Goal: Entertainment & Leisure: Consume media (video, audio)

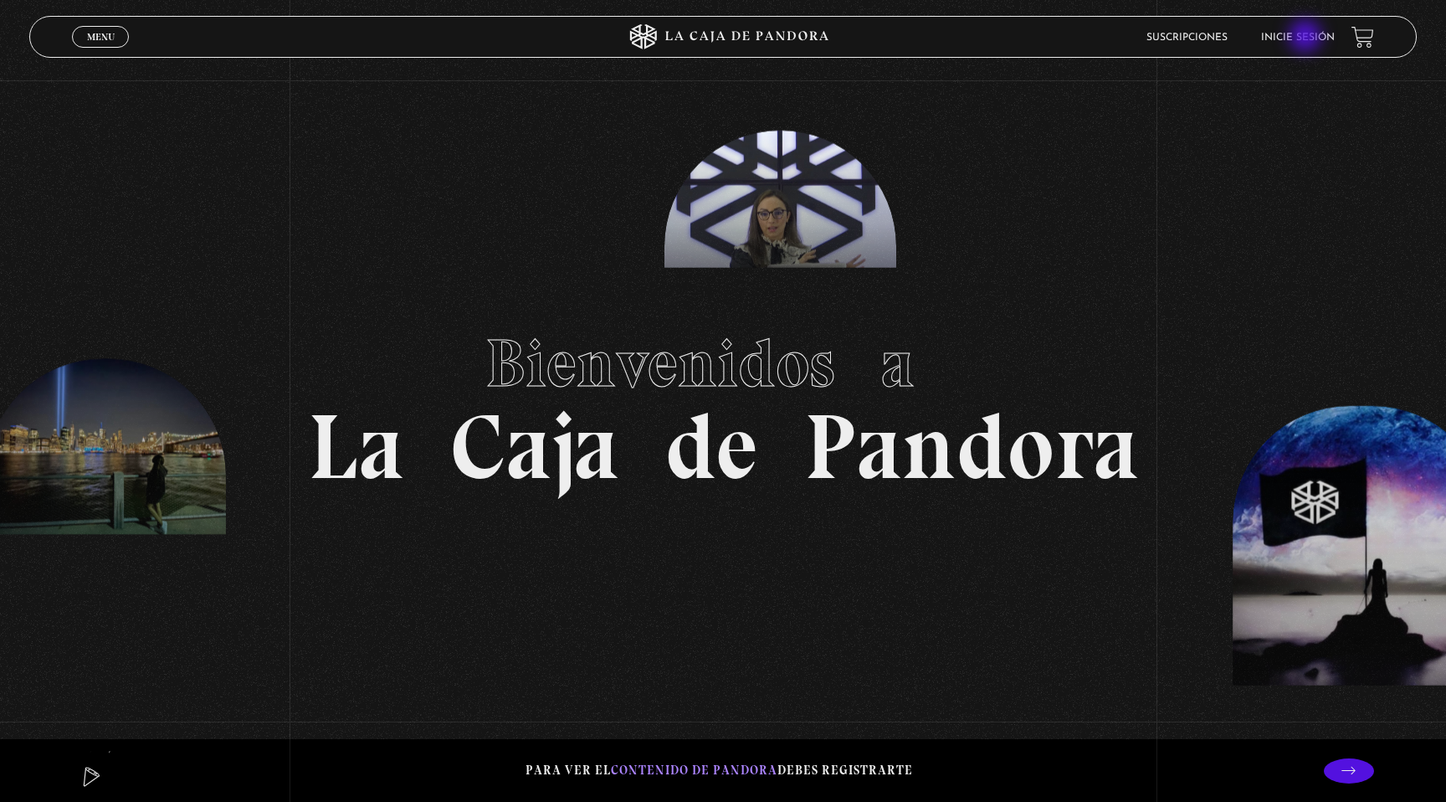
click at [1307, 38] on link "Inicie sesión" at bounding box center [1298, 38] width 74 height 10
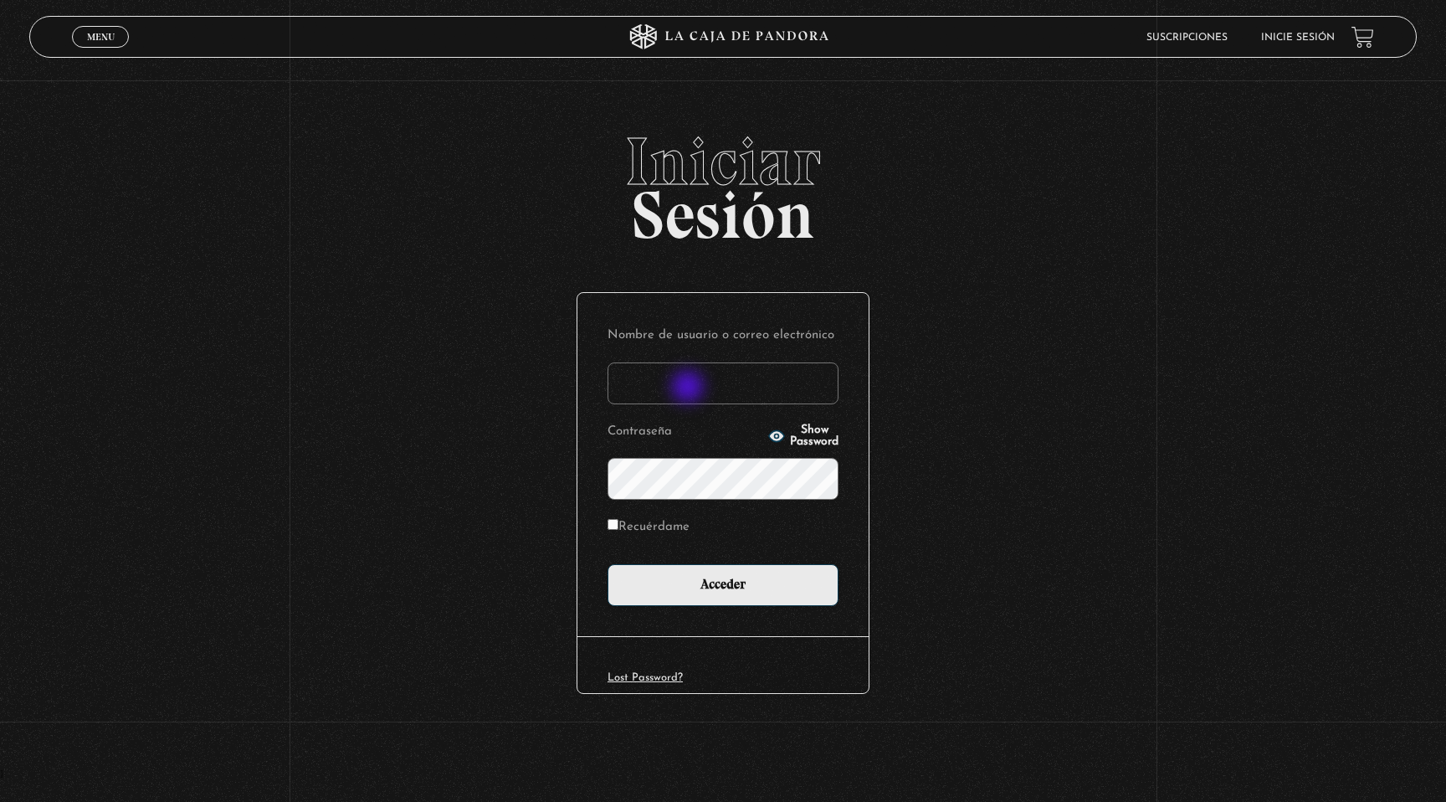
click at [690, 388] on input "Nombre de usuario o correo electrónico" at bounding box center [723, 383] width 231 height 42
type input "indirastudnicki@gmail.com"
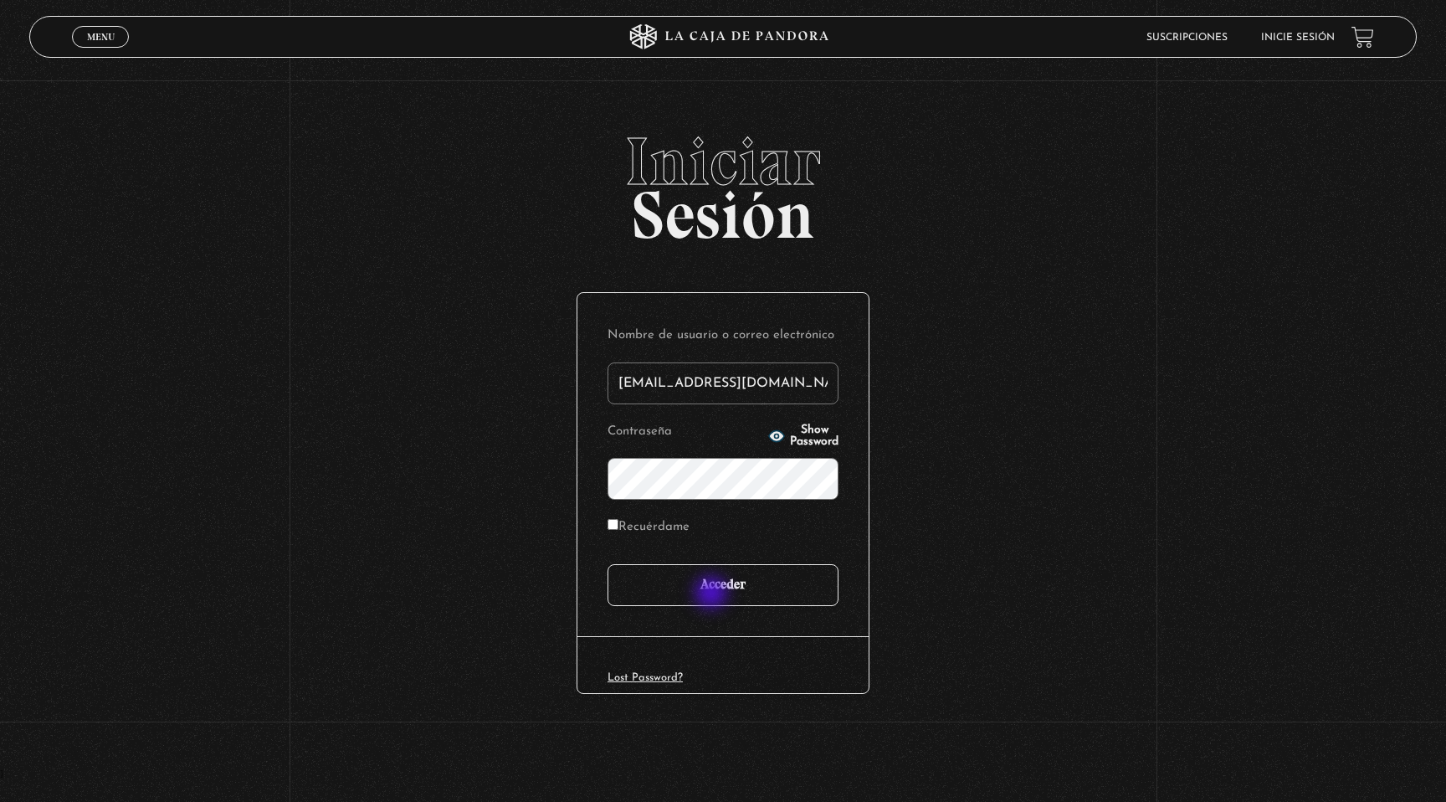
click at [713, 603] on input "Acceder" at bounding box center [723, 585] width 231 height 42
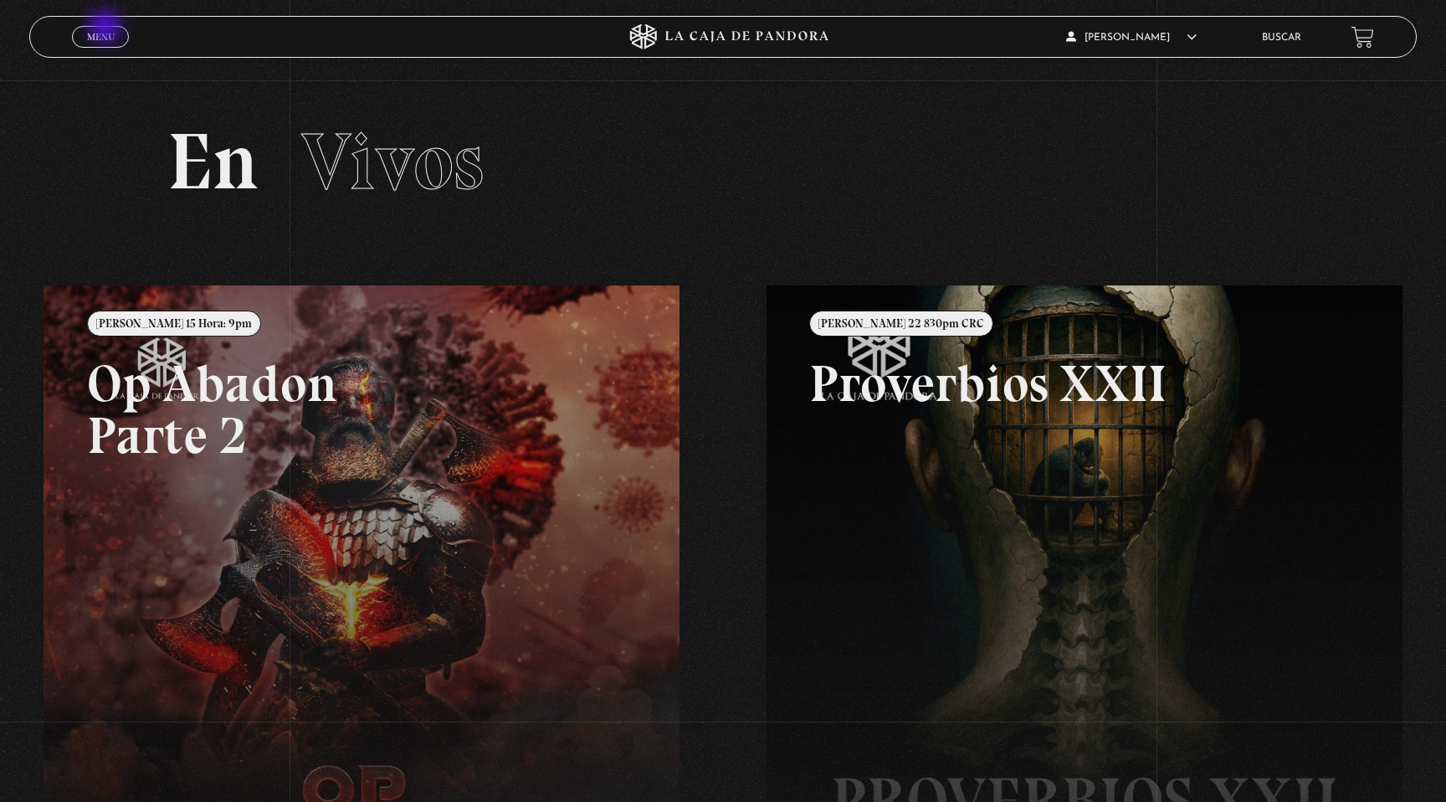
click at [107, 28] on link "Menu Cerrar" at bounding box center [100, 37] width 57 height 22
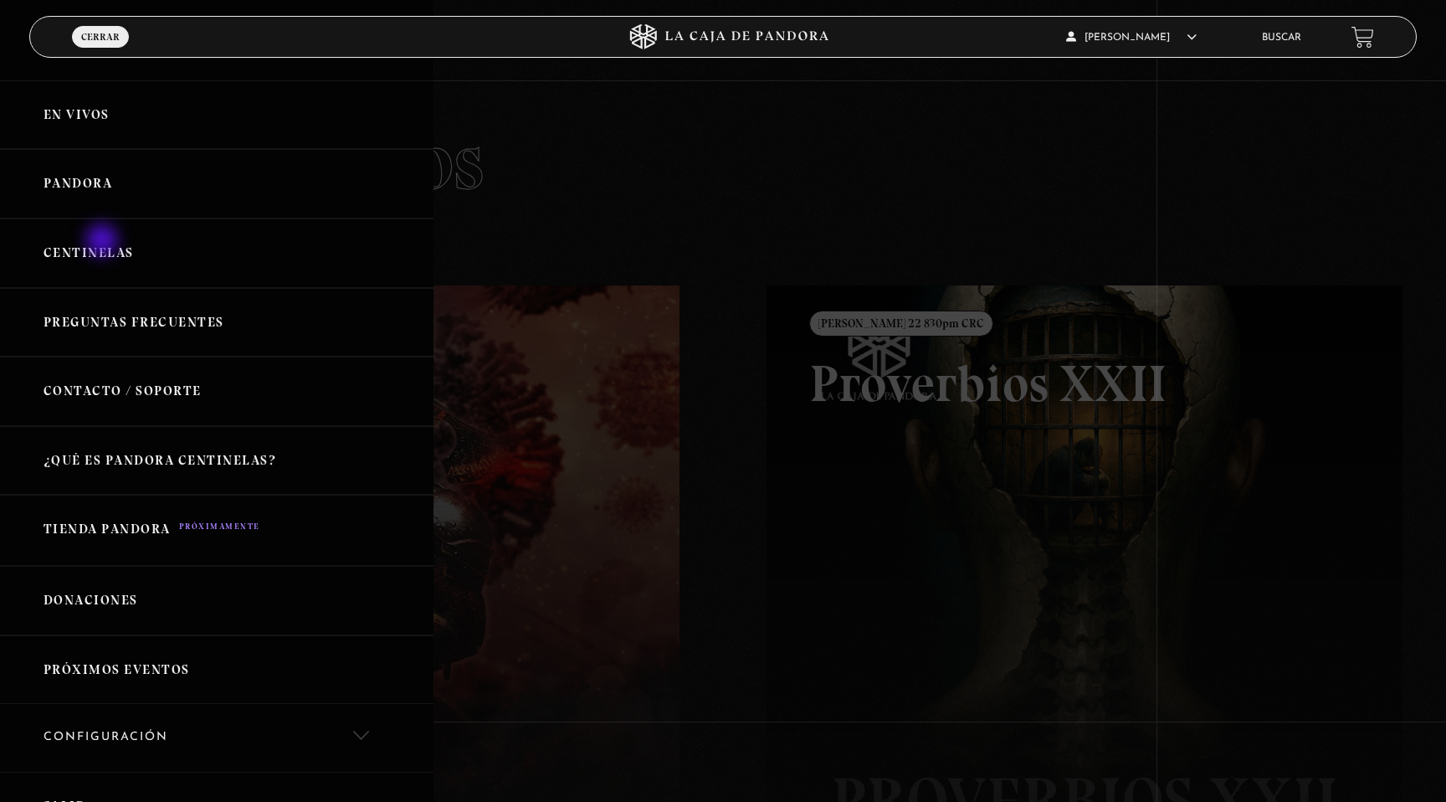
click at [104, 242] on link "Centinelas" at bounding box center [217, 252] width 434 height 69
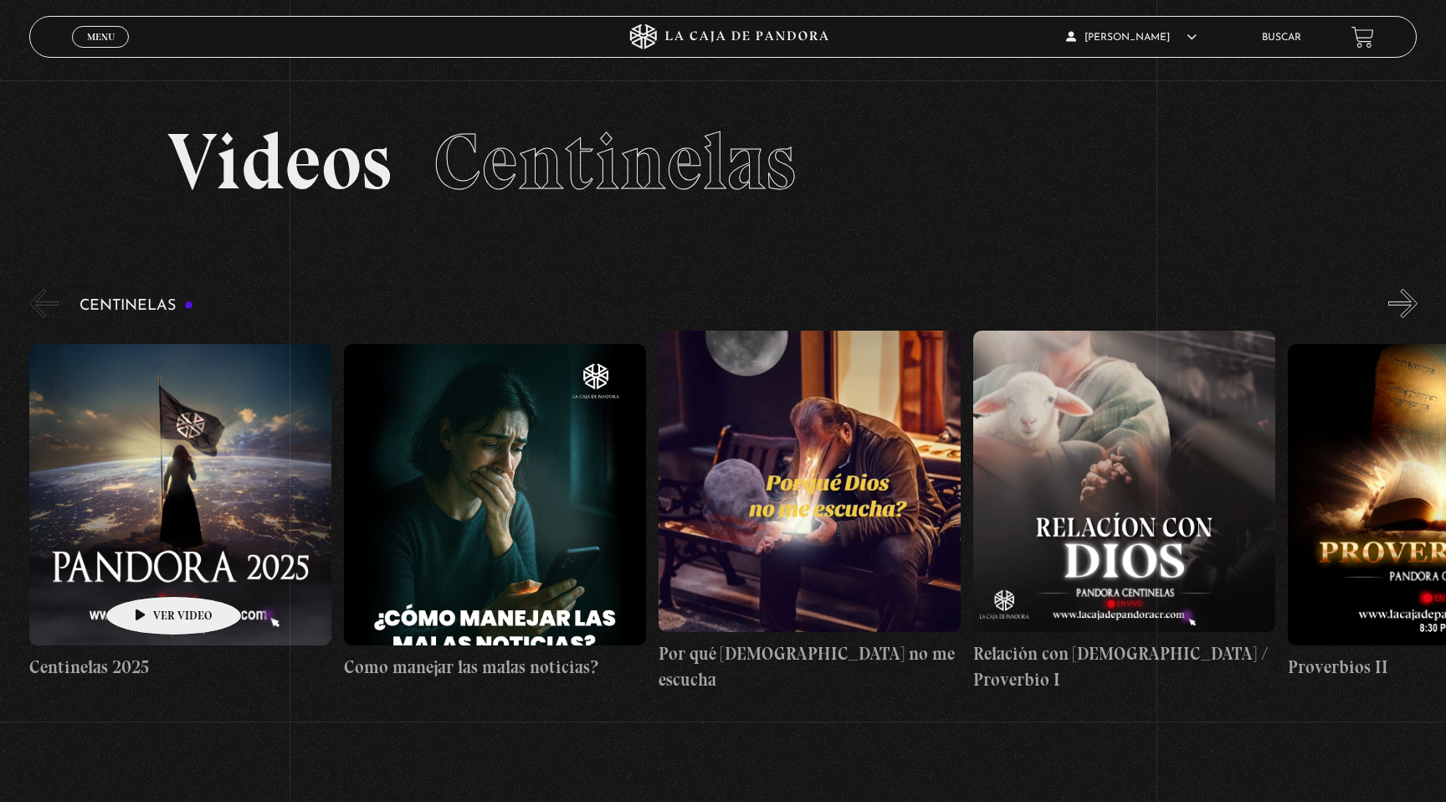
click at [139, 615] on figure at bounding box center [180, 494] width 302 height 301
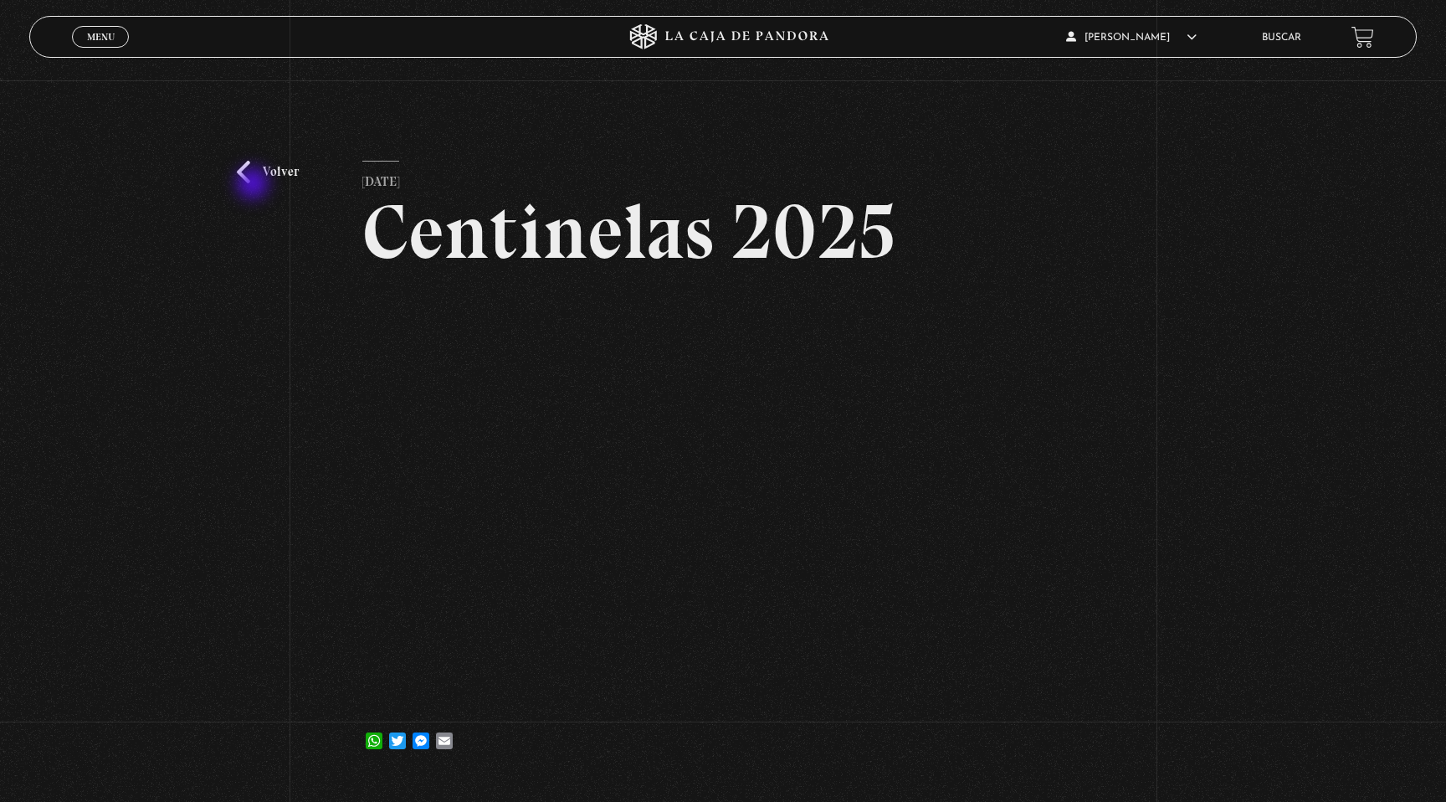
click at [254, 185] on div "Volver 4 febrero, 2025 Centinelas 2025 WhatsApp Twitter Messenger Email" at bounding box center [723, 429] width 1446 height 699
click at [273, 174] on link "Volver" at bounding box center [268, 172] width 62 height 23
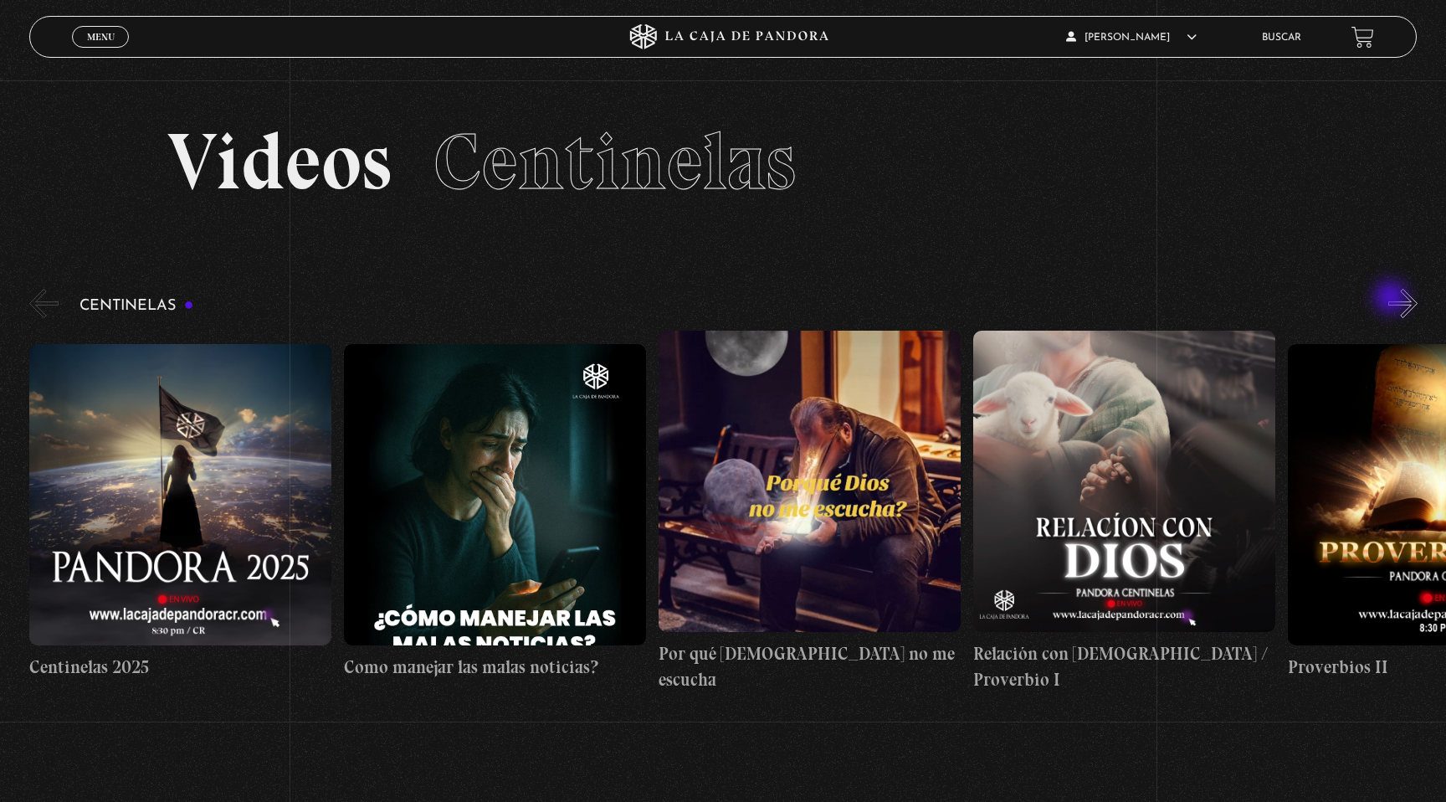
click at [1393, 299] on button "»" at bounding box center [1402, 303] width 29 height 29
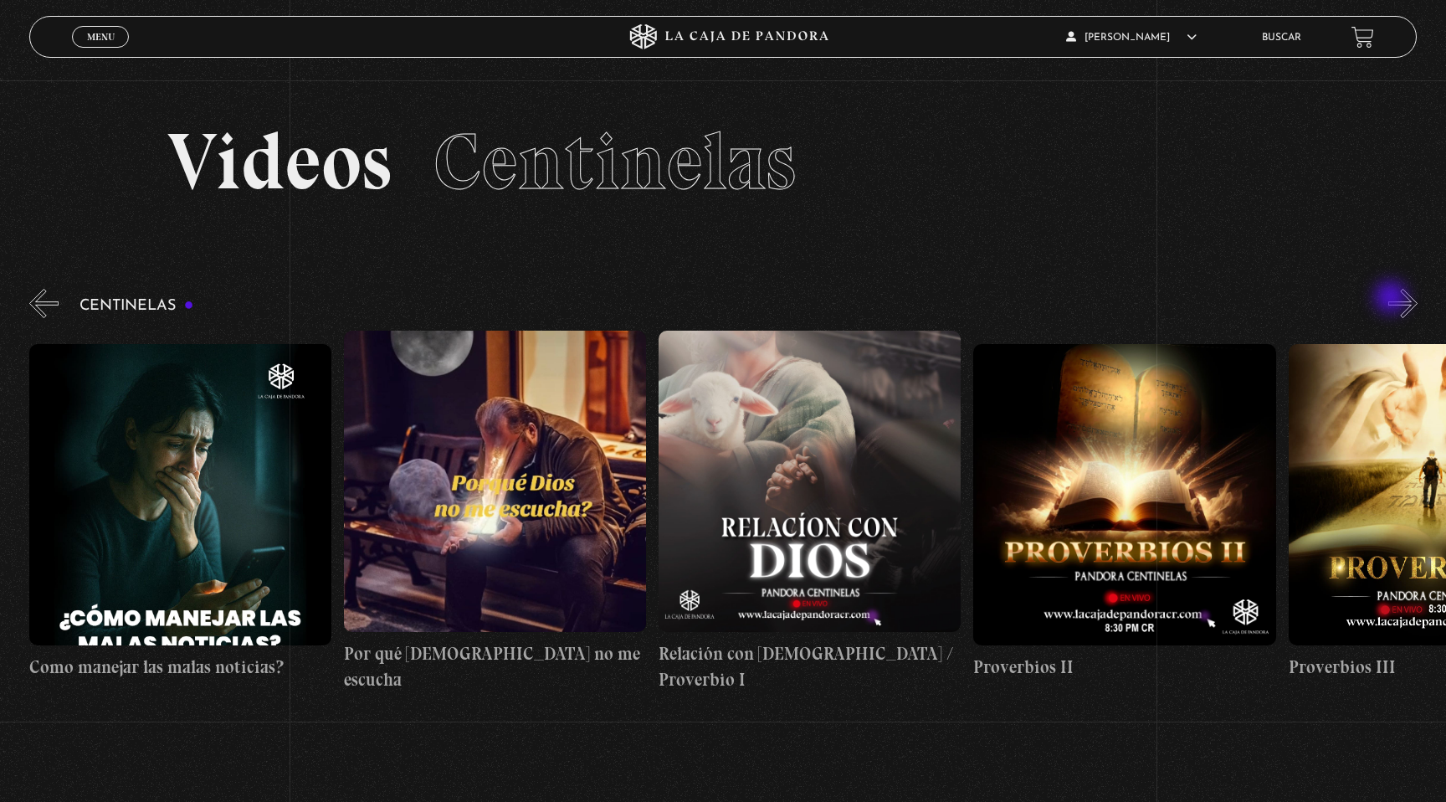
click at [1393, 299] on button "»" at bounding box center [1402, 303] width 29 height 29
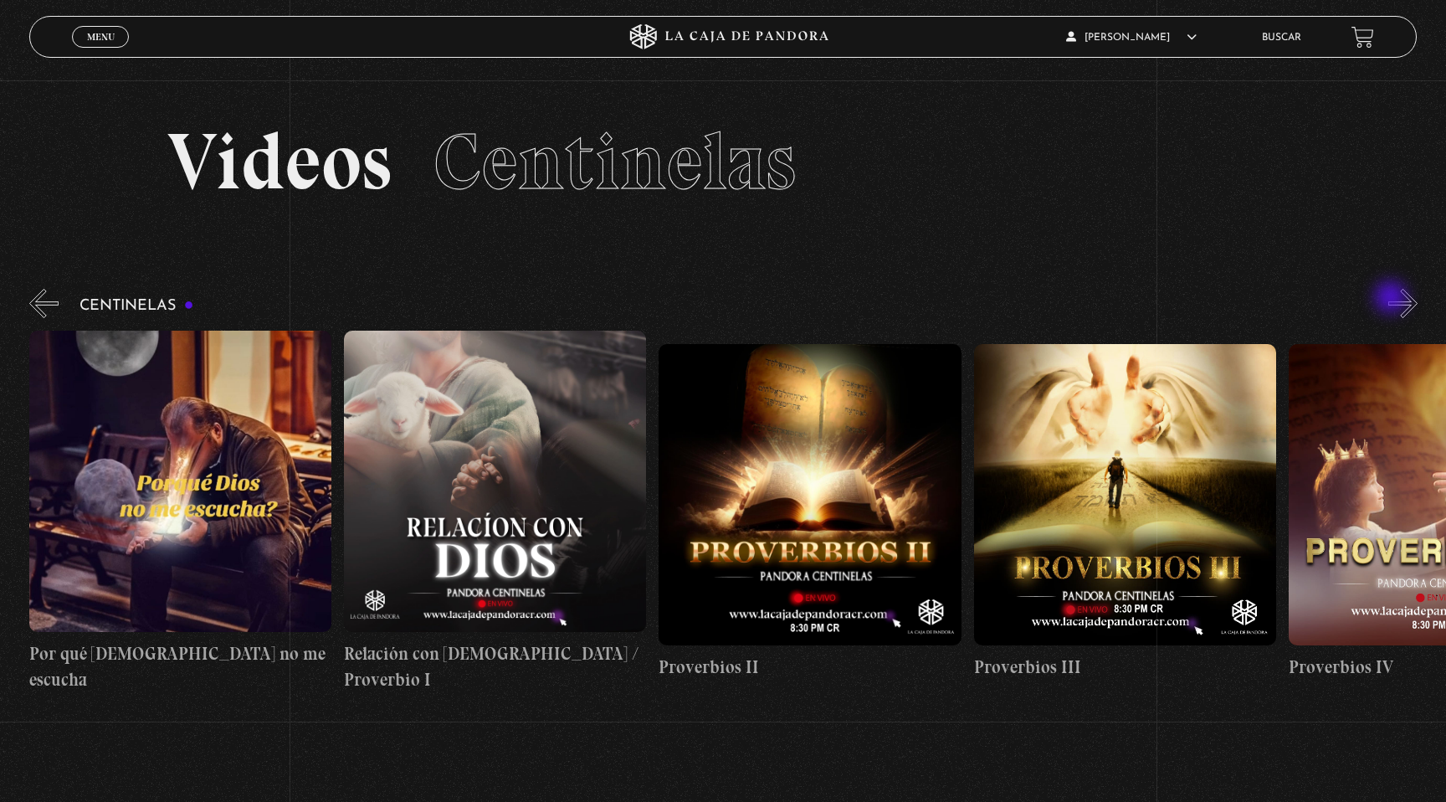
scroll to position [0, 629]
click at [547, 429] on figure at bounding box center [495, 481] width 302 height 301
click at [524, 504] on figure at bounding box center [495, 481] width 302 height 301
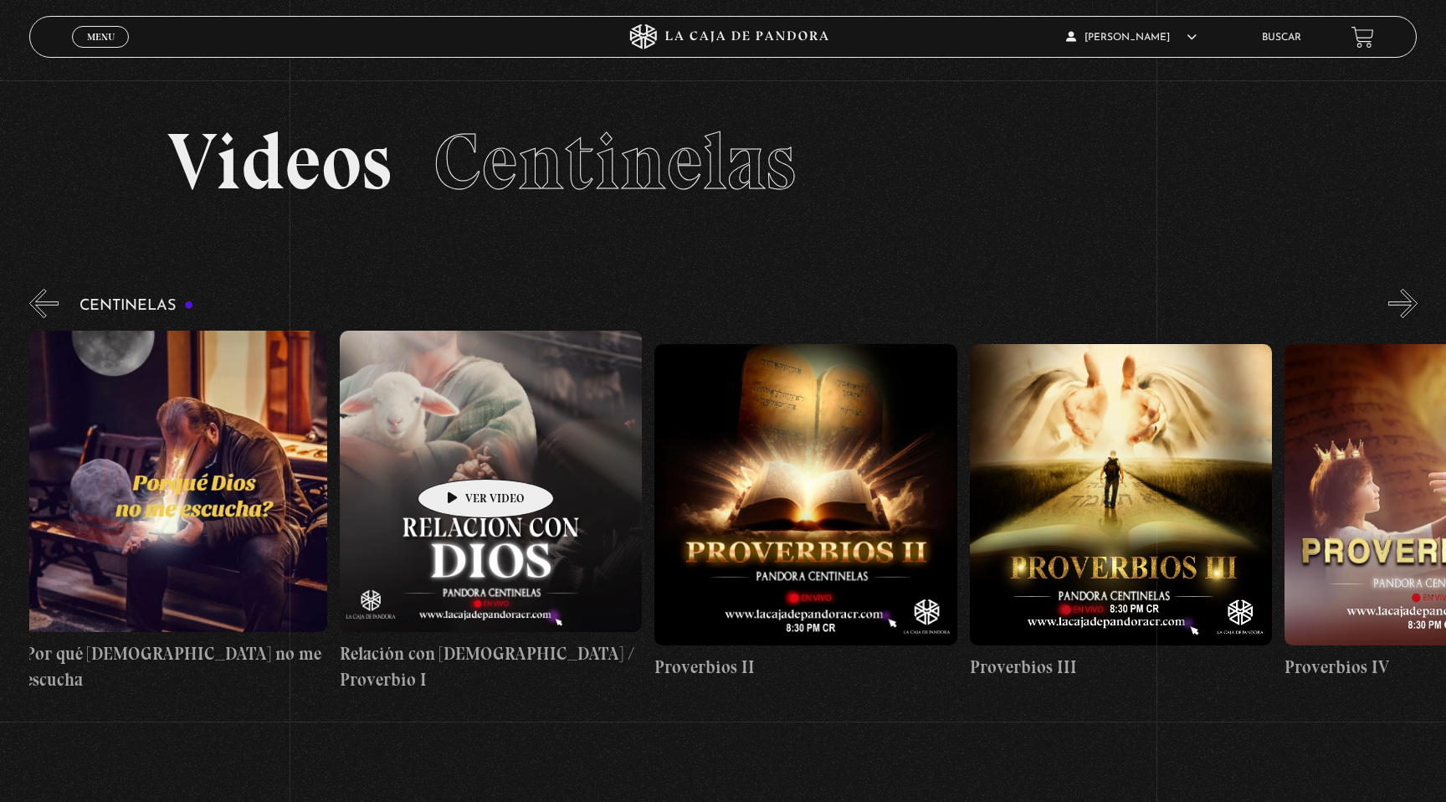
click at [459, 454] on figure at bounding box center [491, 481] width 302 height 301
click at [468, 674] on h4 "Relación con [DEMOGRAPHIC_DATA] / Proverbio I" at bounding box center [491, 666] width 302 height 53
